Goal: Task Accomplishment & Management: Use online tool/utility

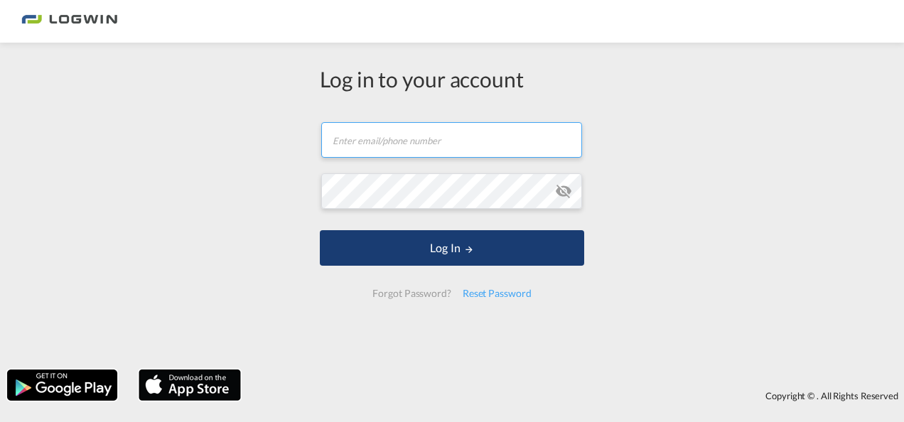
type input "[PERSON_NAME][EMAIL_ADDRESS][PERSON_NAME][DOMAIN_NAME]"
click at [448, 259] on button "Log In" at bounding box center [452, 248] width 264 height 36
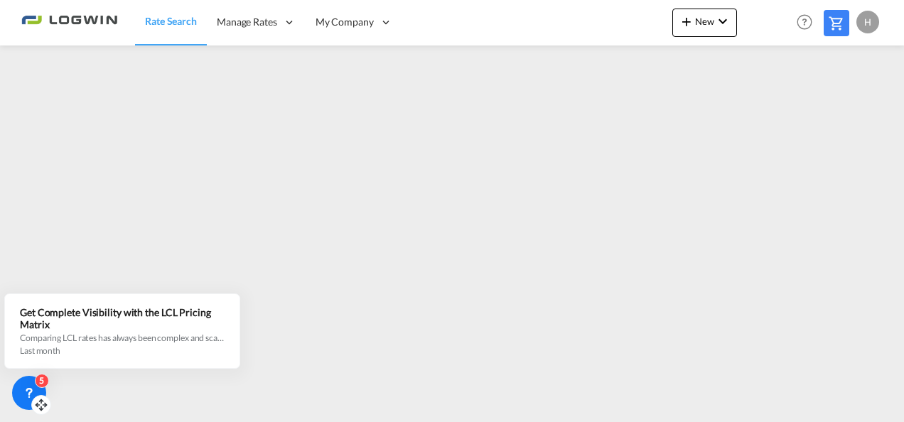
click at [45, 389] on div "5" at bounding box center [29, 393] width 34 height 34
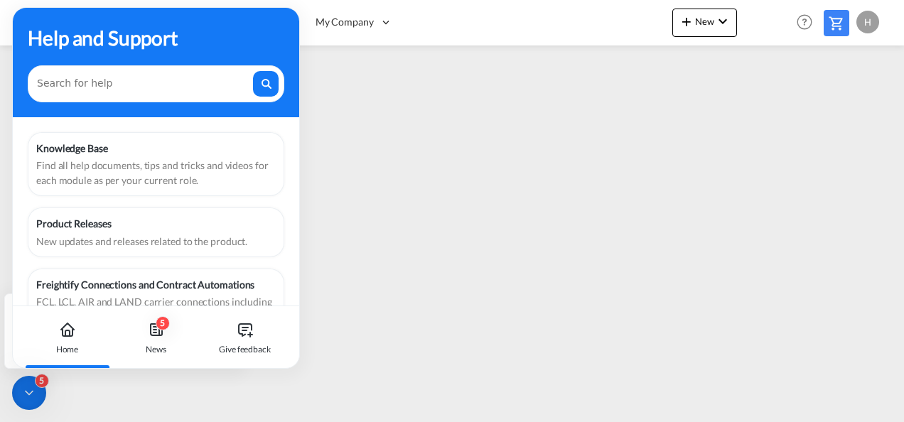
click at [45, 389] on div "5" at bounding box center [29, 393] width 34 height 34
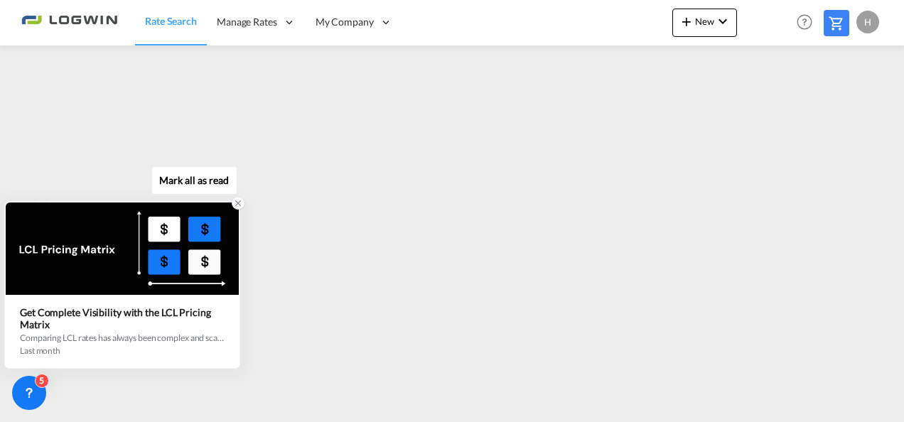
click at [234, 206] on icon at bounding box center [238, 203] width 10 height 10
